Goal: Task Accomplishment & Management: Manage account settings

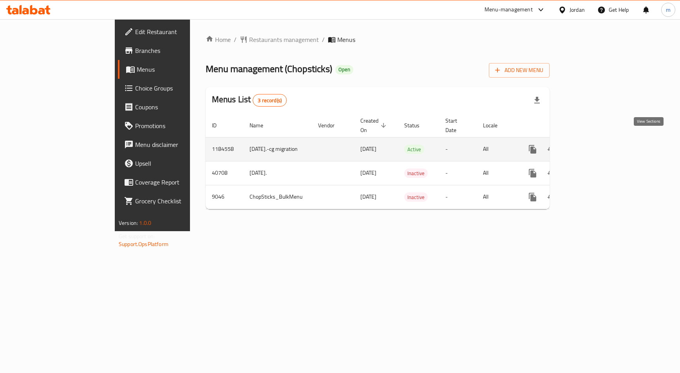
click at [593, 144] on icon "enhanced table" at bounding box center [588, 148] width 9 height 9
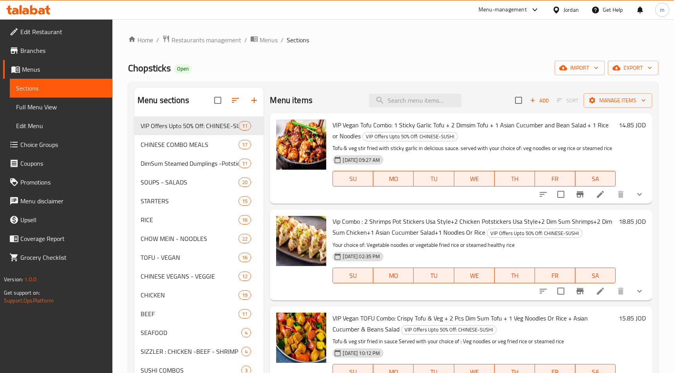
click at [58, 144] on span "Choice Groups" at bounding box center [63, 144] width 86 height 9
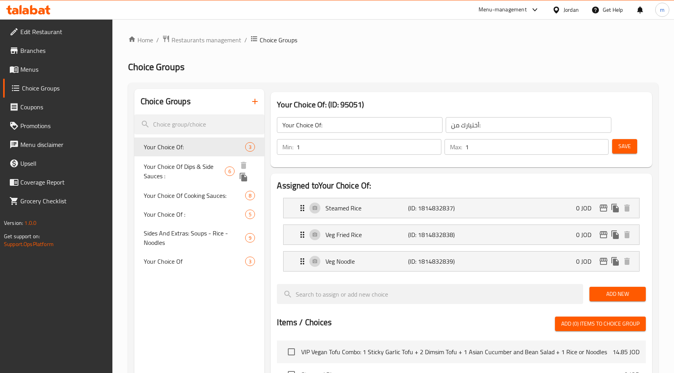
click at [193, 167] on span "Your Choice Of Dips & Side Sauces :" at bounding box center [184, 171] width 81 height 19
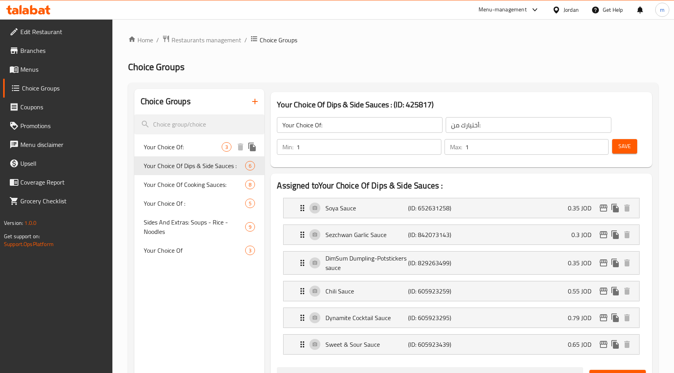
type input "Your Choice Of Dips & Side Sauces :"
type input "اختيارك من [DEMOGRAPHIC_DATA] والغموس:"
type input "0"
click at [358, 54] on div "Home / Restaurants management / Choice Groups Choice Groups Choice Groups Your …" at bounding box center [393, 374] width 530 height 679
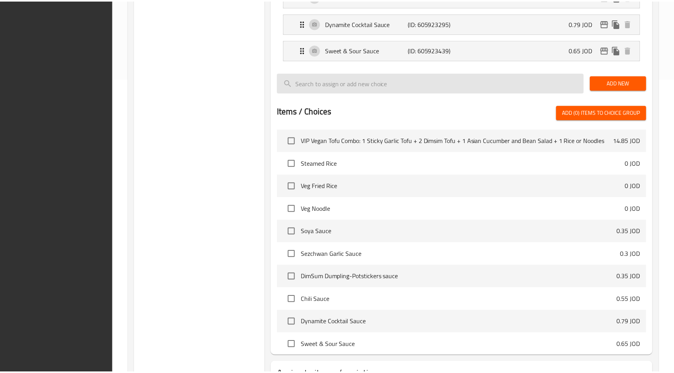
scroll to position [357, 0]
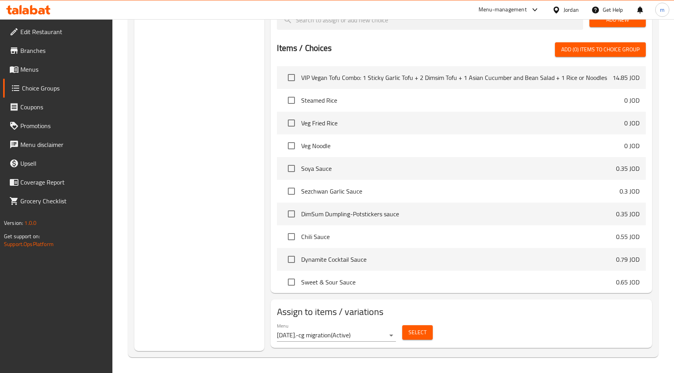
click at [168, 114] on div "Choice Groups Your Choice Of: 3 Your Choice Of Dips & Side Sauces : 6 Your Choi…" at bounding box center [199, 41] width 130 height 619
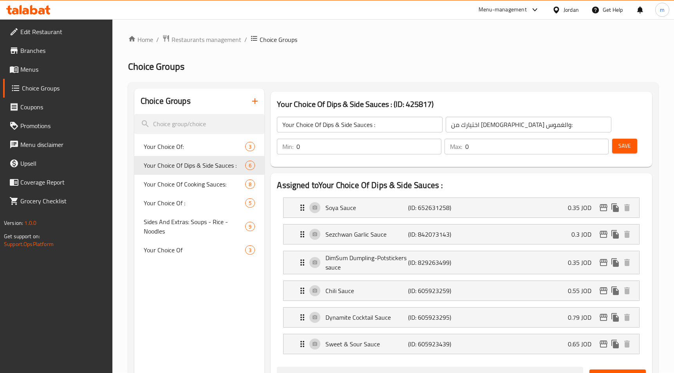
scroll to position [0, 0]
click at [193, 39] on span "Restaurants management" at bounding box center [206, 39] width 70 height 9
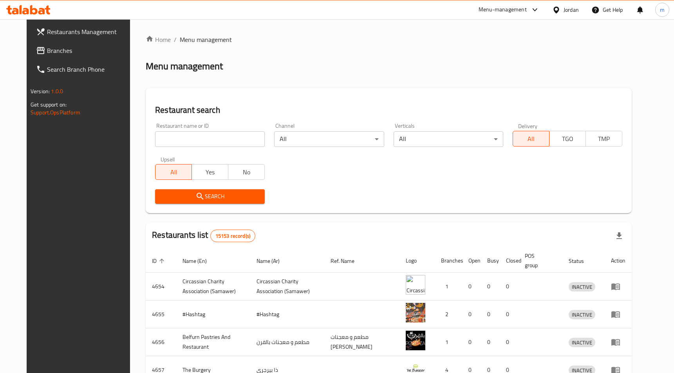
click at [47, 51] on span "Branches" at bounding box center [90, 50] width 86 height 9
